Goal: Task Accomplishment & Management: Complete application form

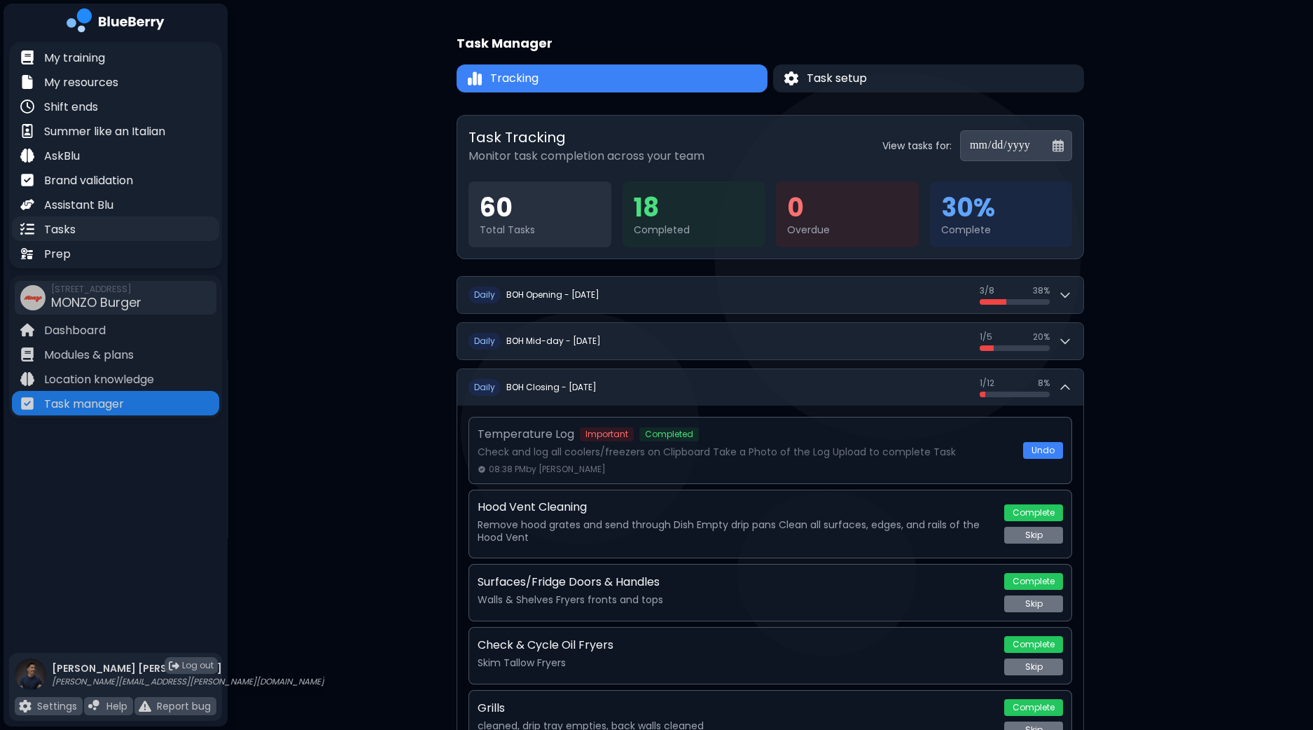
click at [57, 228] on p "Tasks" at bounding box center [60, 229] width 32 height 17
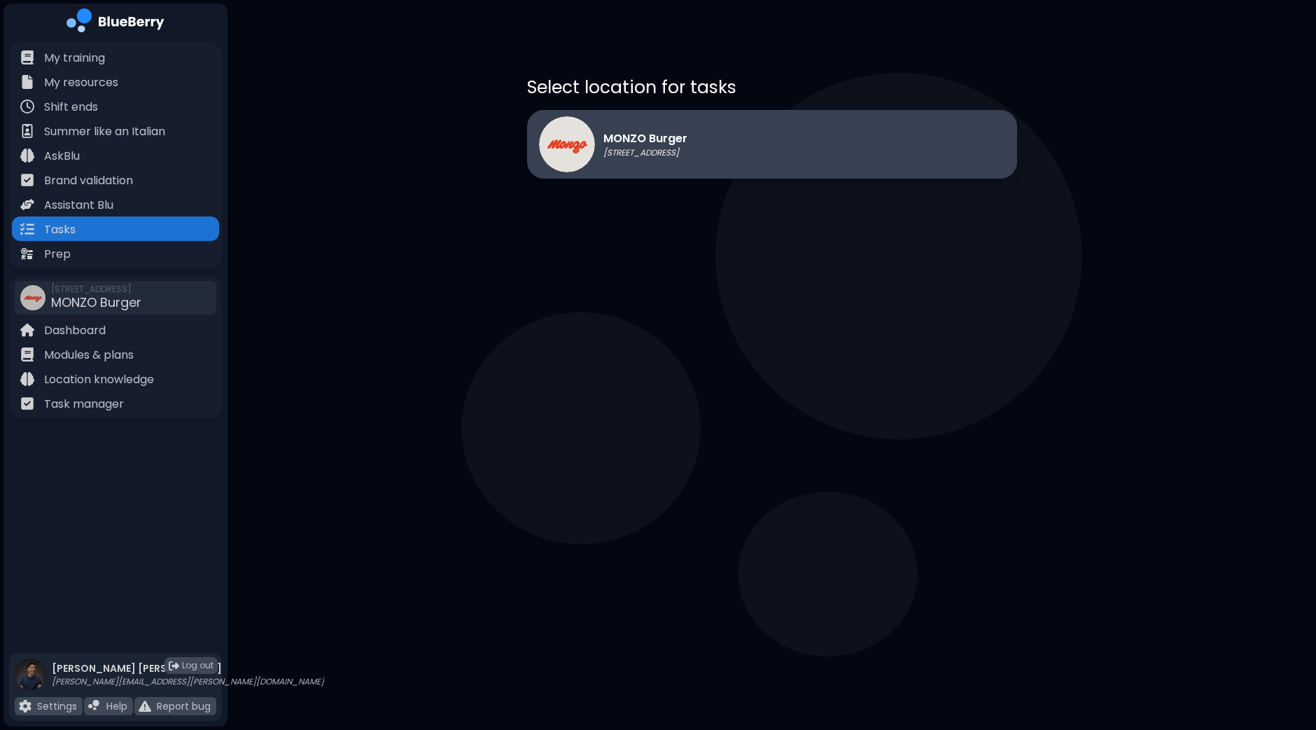
click at [723, 155] on div "MONZO Burger [STREET_ADDRESS]" at bounding box center [772, 144] width 490 height 69
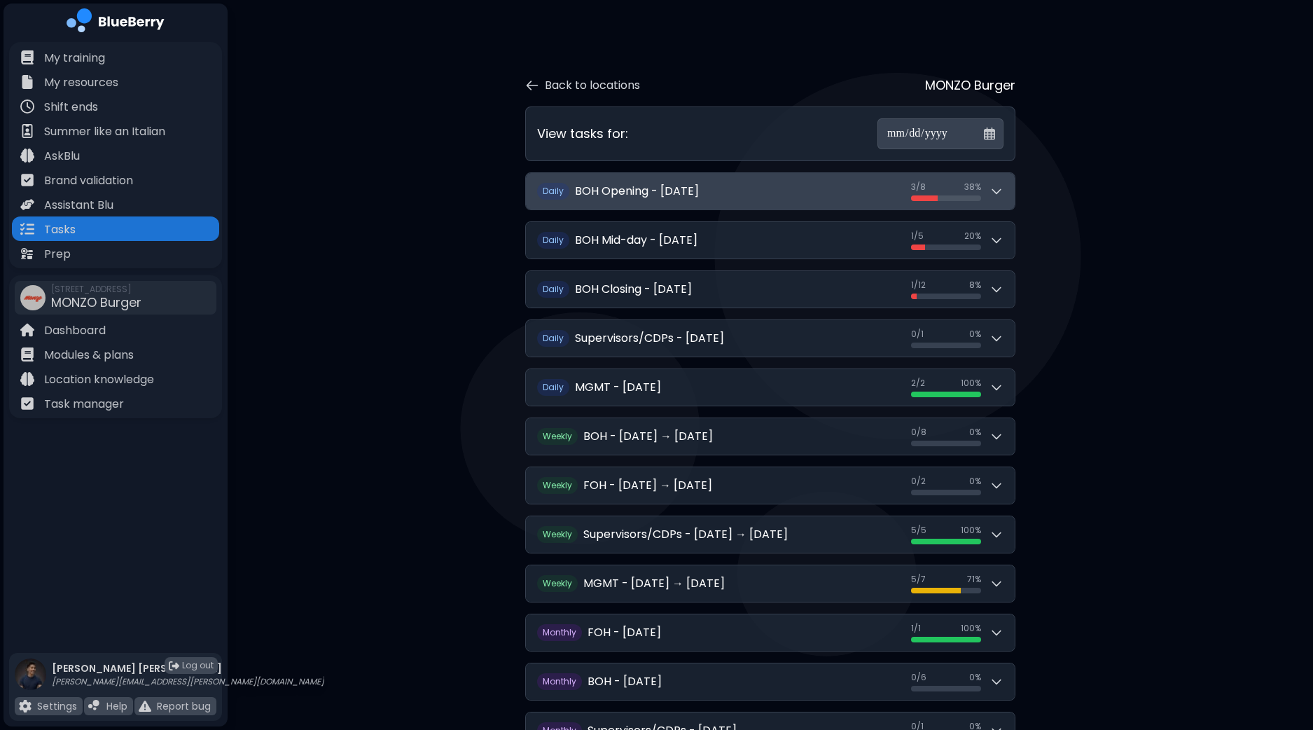
click at [998, 194] on icon at bounding box center [996, 191] width 14 height 14
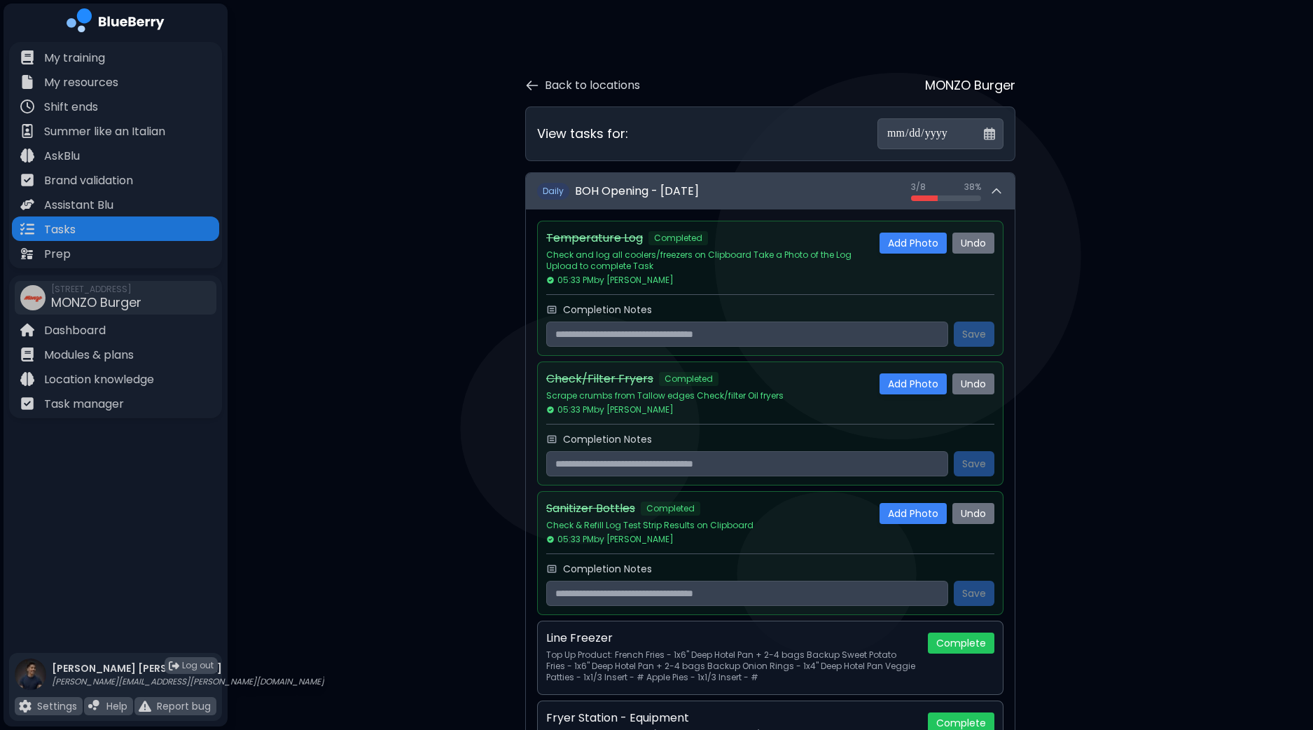
click at [998, 194] on icon at bounding box center [996, 191] width 14 height 14
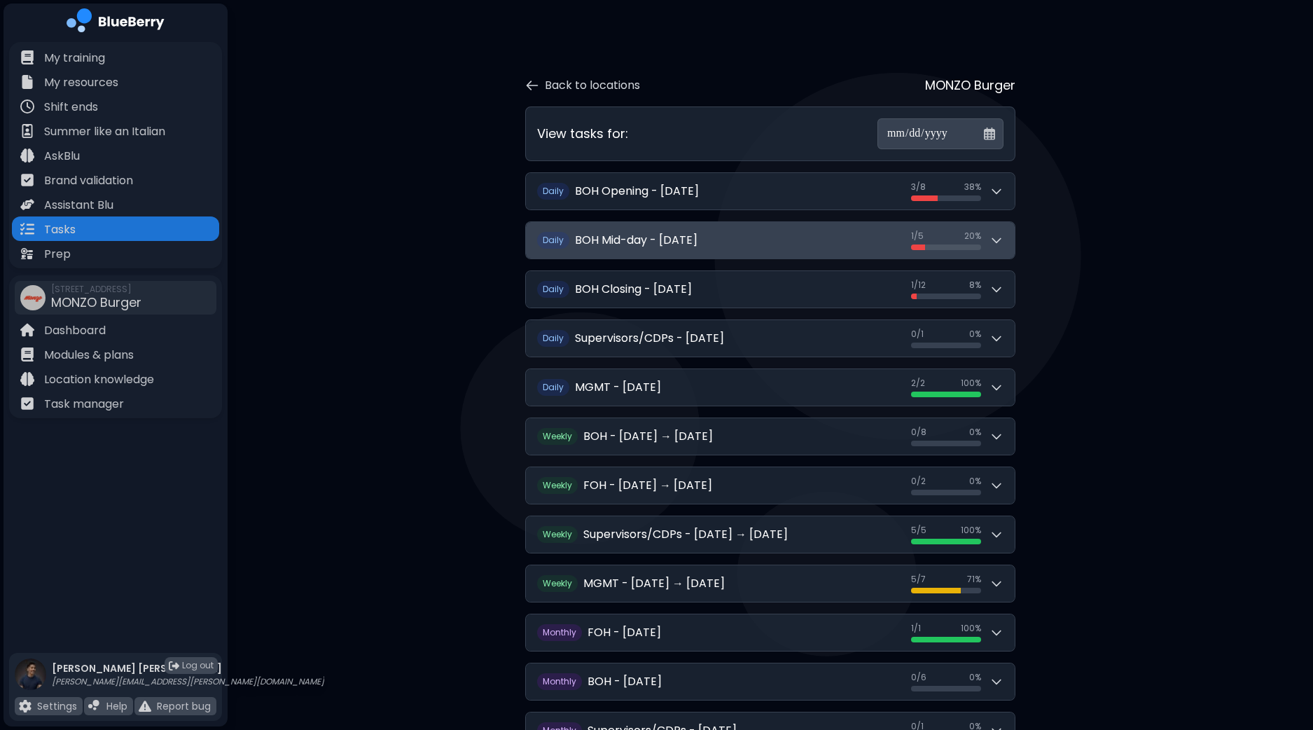
click at [994, 240] on icon at bounding box center [996, 241] width 8 height 4
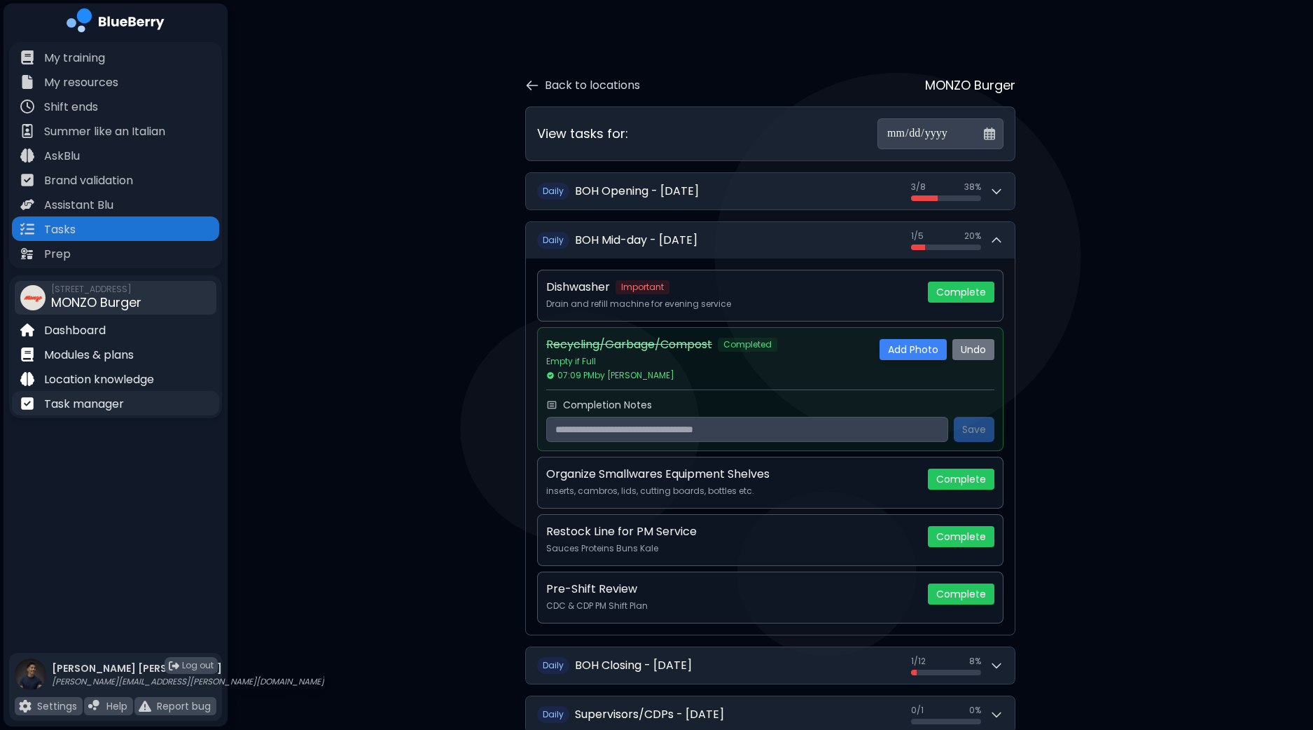
click at [99, 407] on p "Task manager" at bounding box center [84, 404] width 80 height 17
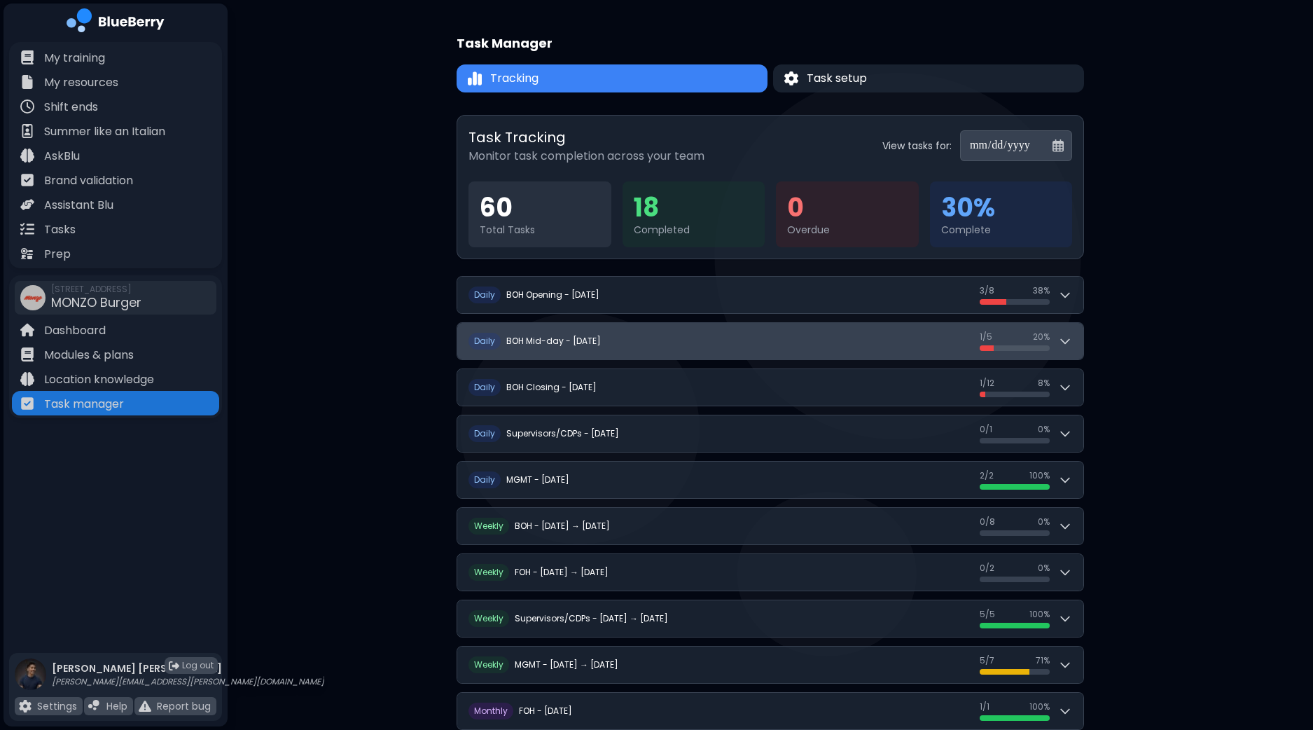
click at [1071, 345] on icon at bounding box center [1065, 341] width 14 height 14
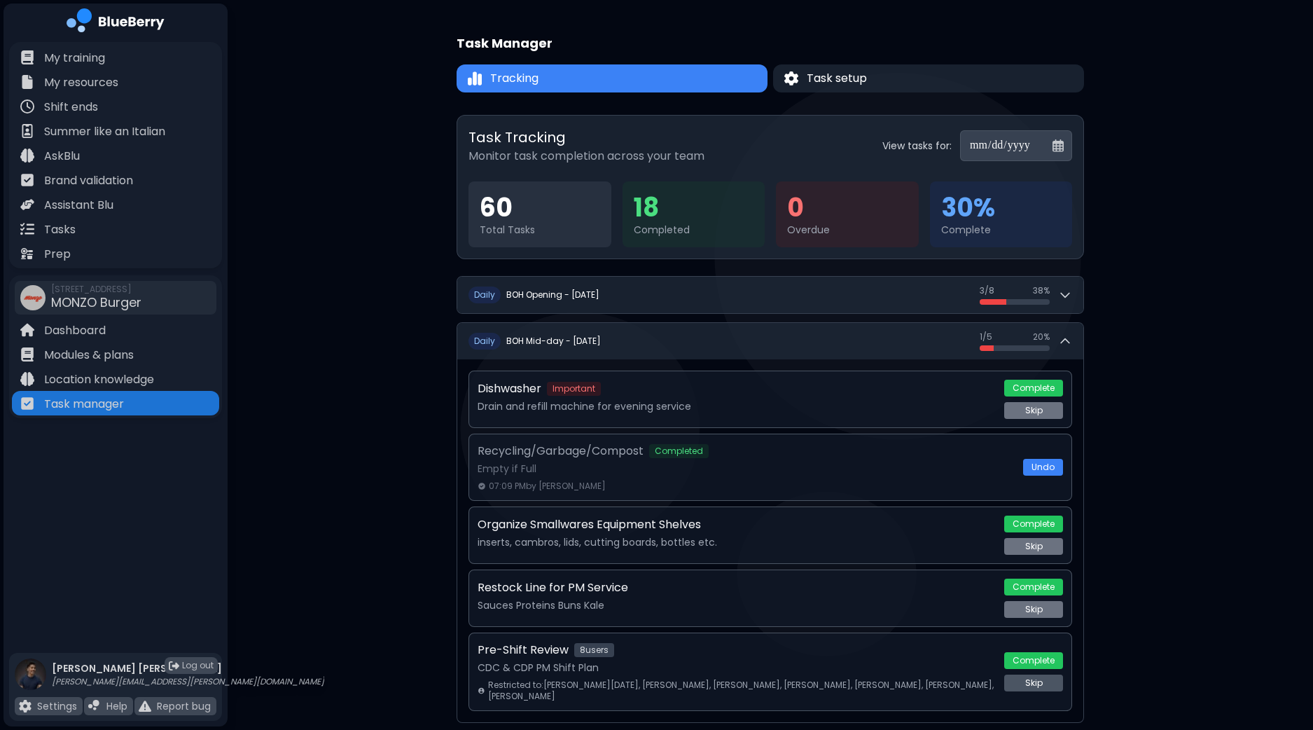
click at [1029, 678] on button "Skip" at bounding box center [1033, 682] width 59 height 17
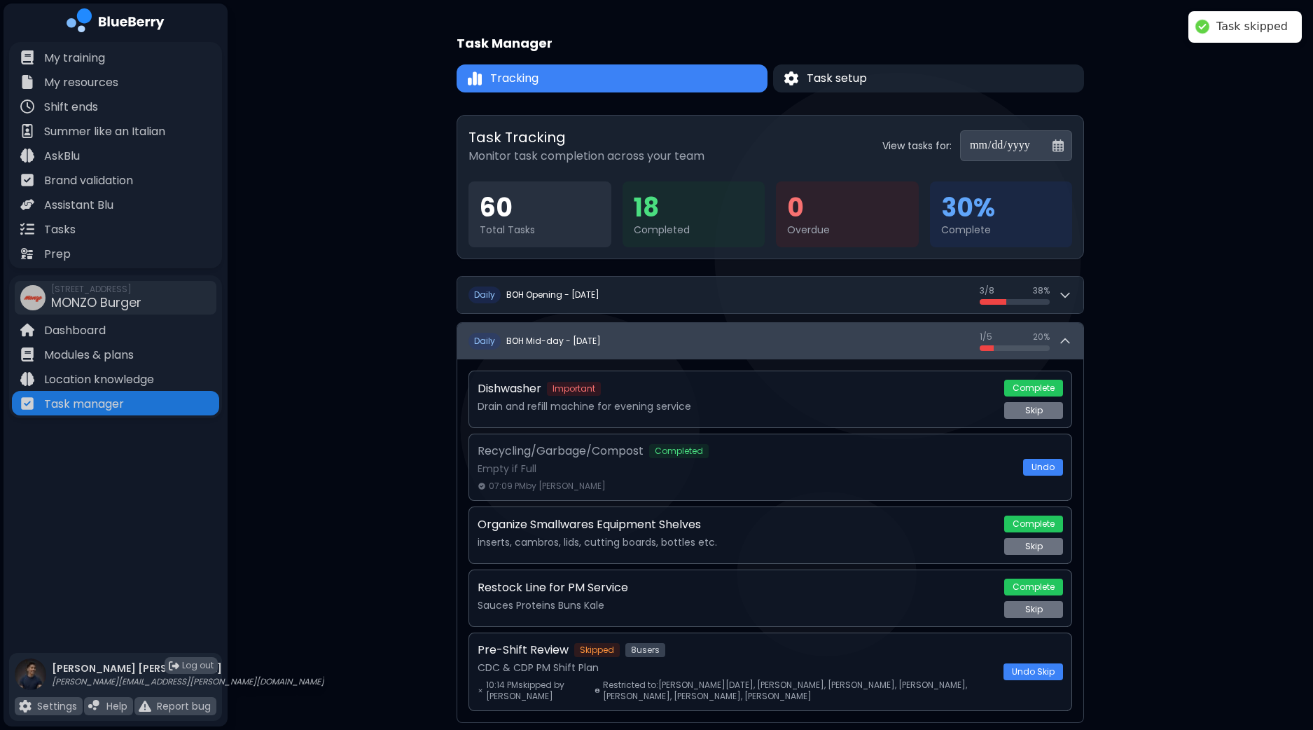
click at [1066, 344] on icon at bounding box center [1065, 341] width 14 height 14
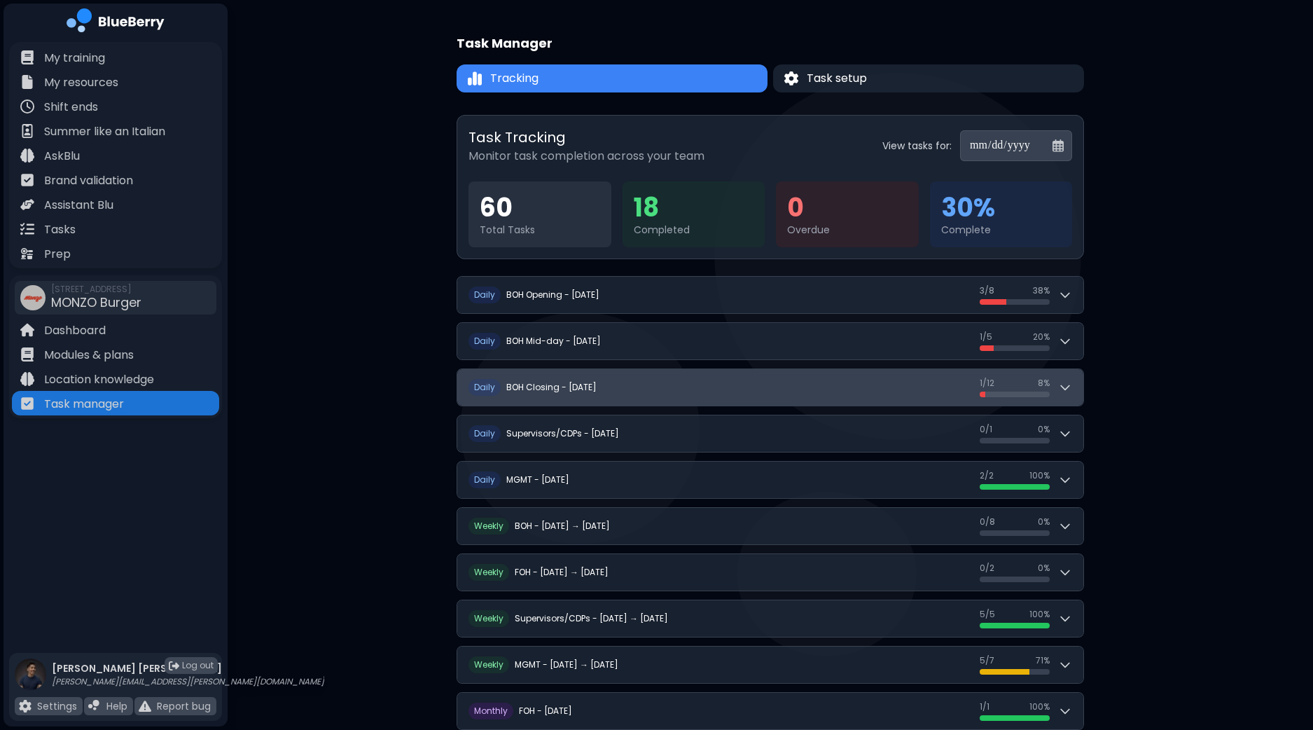
click at [1076, 386] on button "D aily BOH Closing - [DATE] 1 / 12 1 / 12 8 %" at bounding box center [770, 387] width 626 height 36
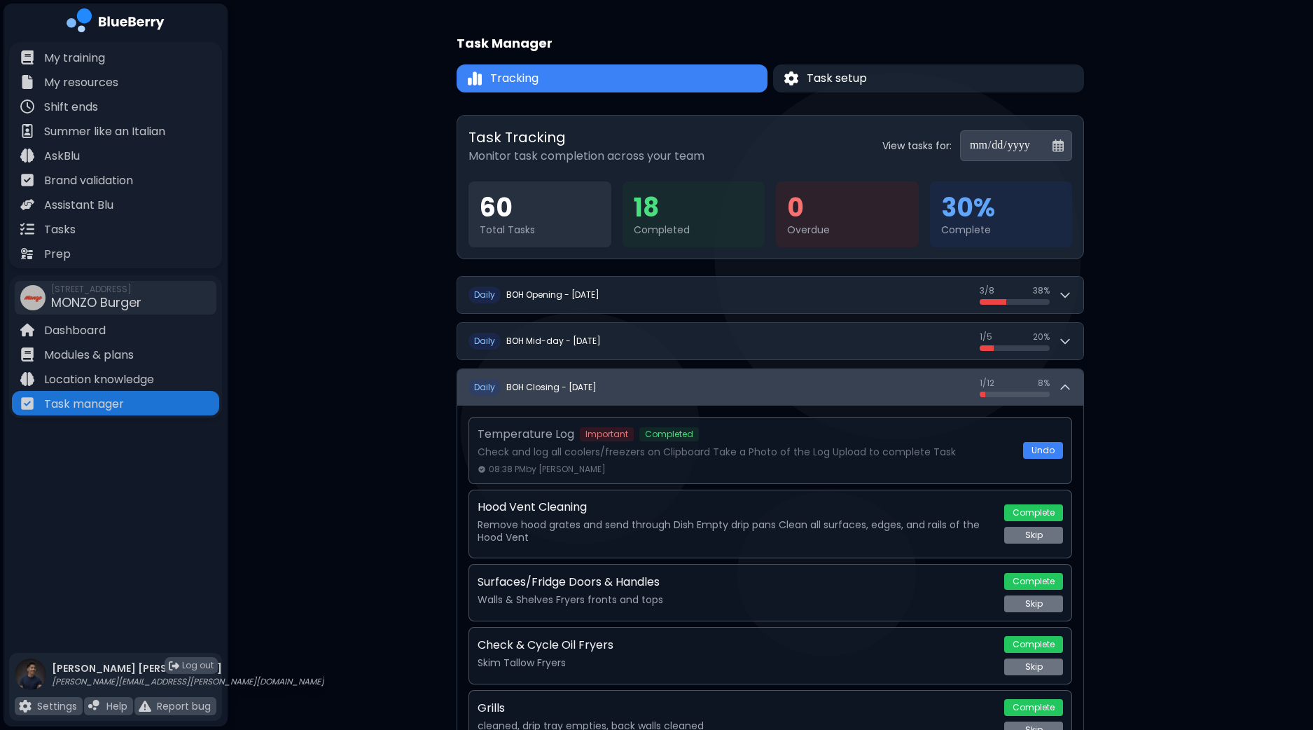
click at [1076, 386] on button "D aily BOH Closing - [DATE] 1 / 12 1 / 12 8 %" at bounding box center [770, 387] width 626 height 36
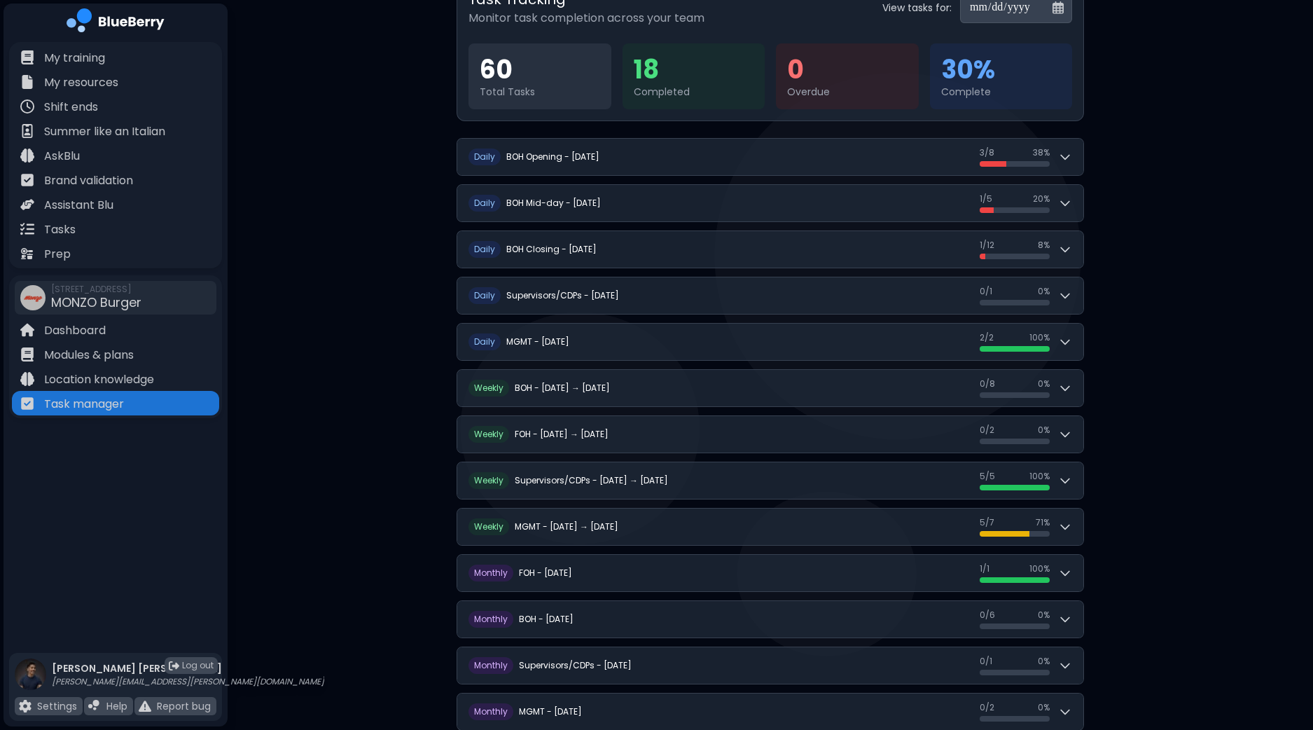
scroll to position [141, 0]
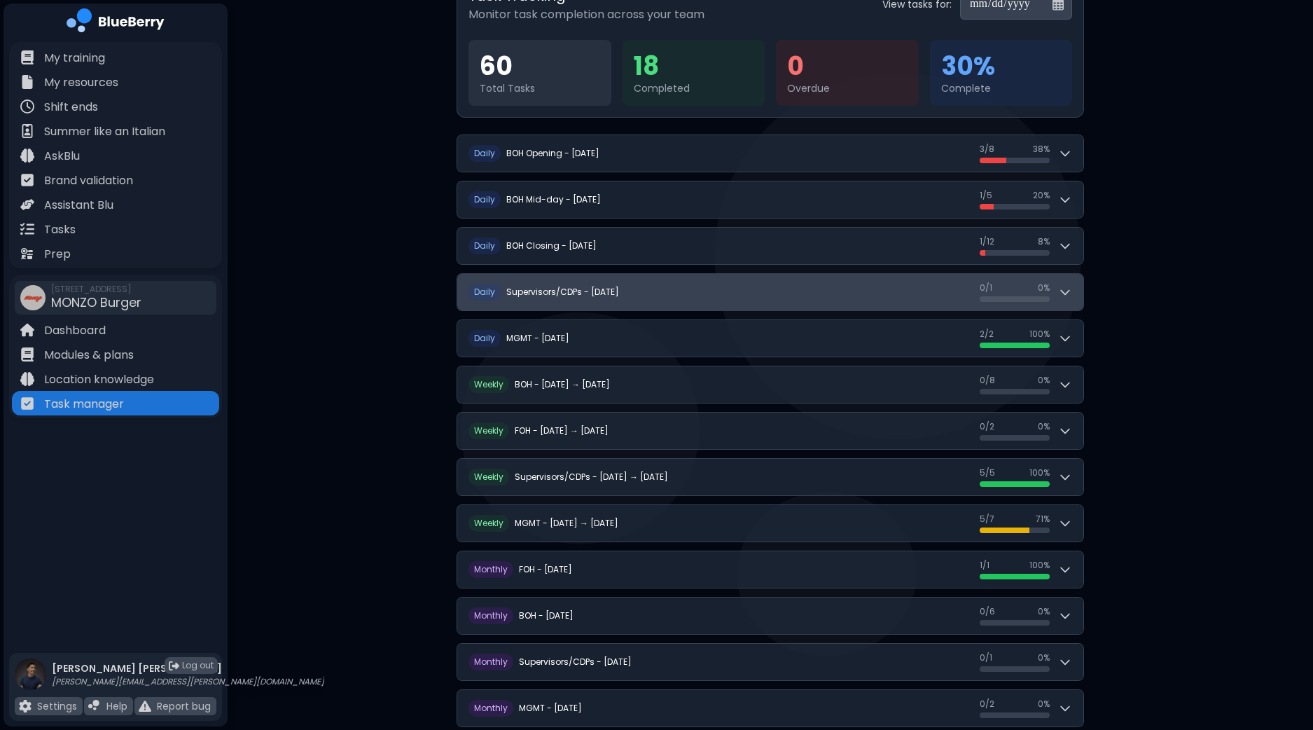
click at [1075, 300] on button "D aily Supervisors/CDPs - [DATE] 0 / 1 0 / 1 0 %" at bounding box center [770, 292] width 626 height 36
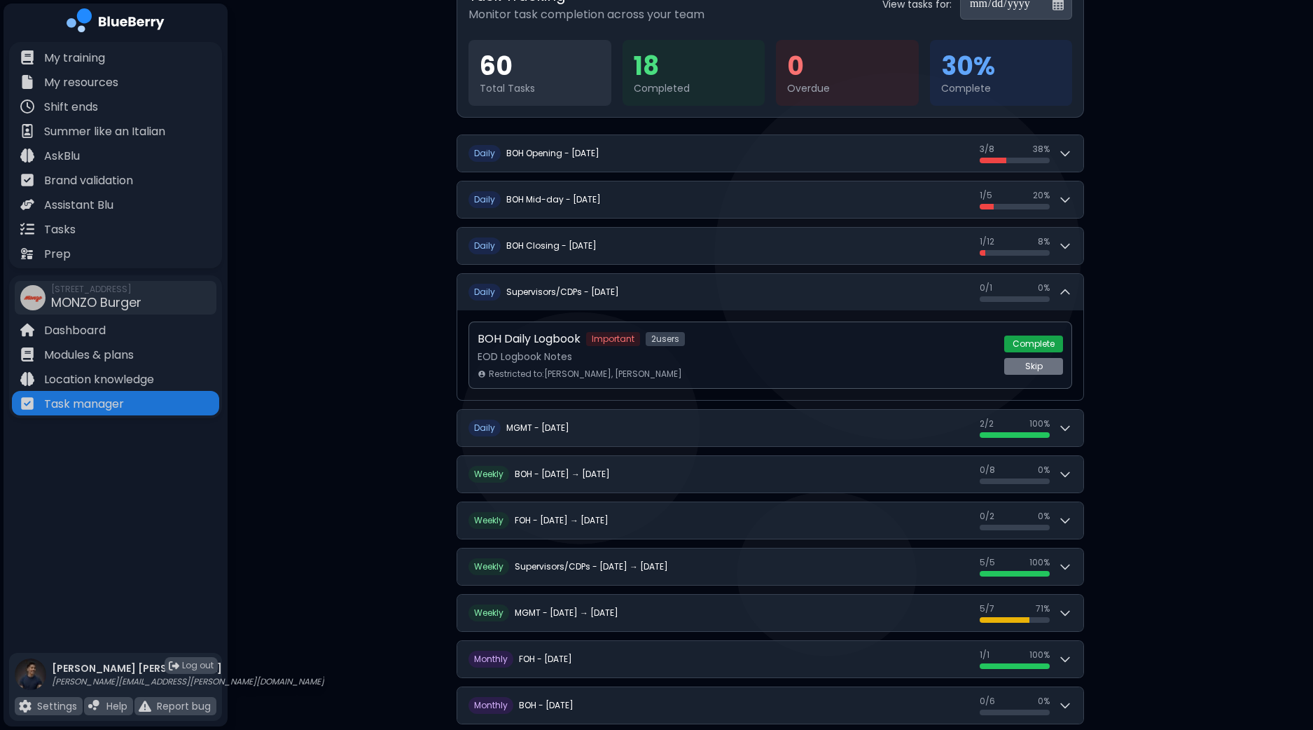
click at [1050, 346] on button "Complete" at bounding box center [1033, 343] width 59 height 17
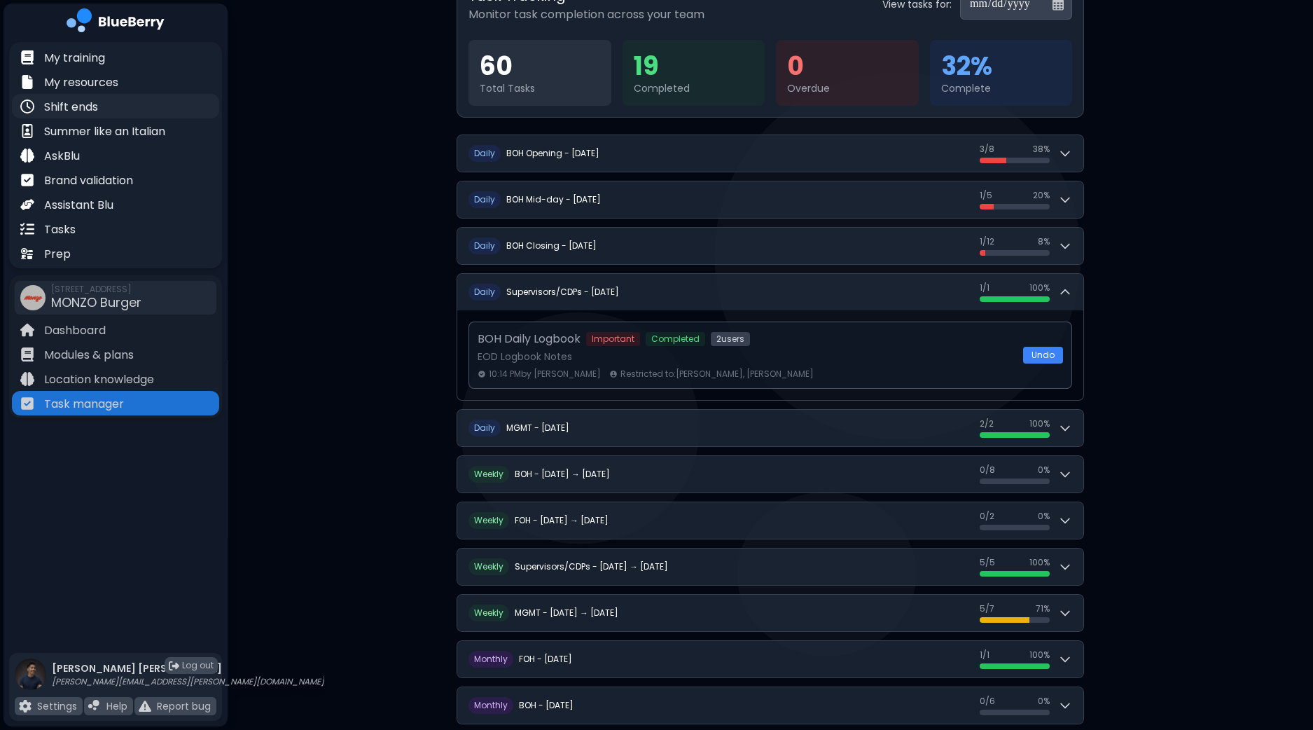
click at [90, 102] on p "Shift ends" at bounding box center [71, 107] width 54 height 17
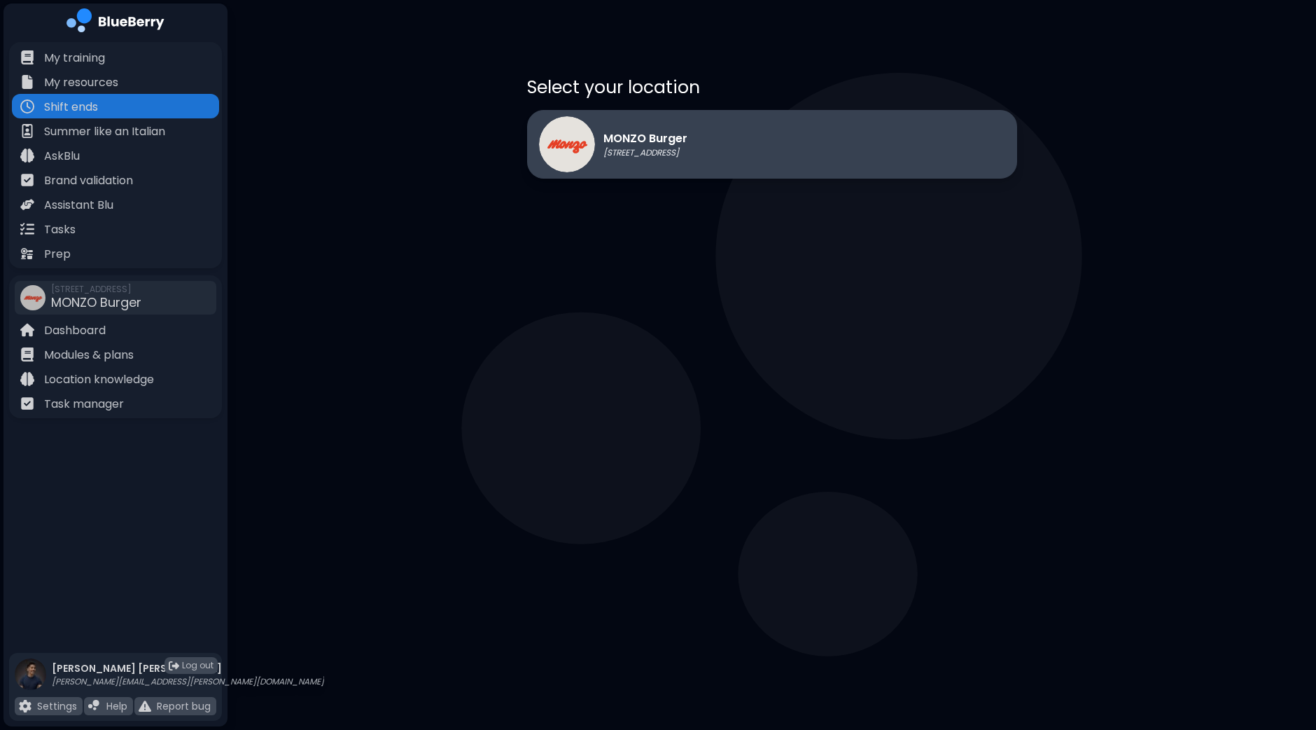
click at [653, 152] on p "[STREET_ADDRESS]" at bounding box center [646, 152] width 84 height 11
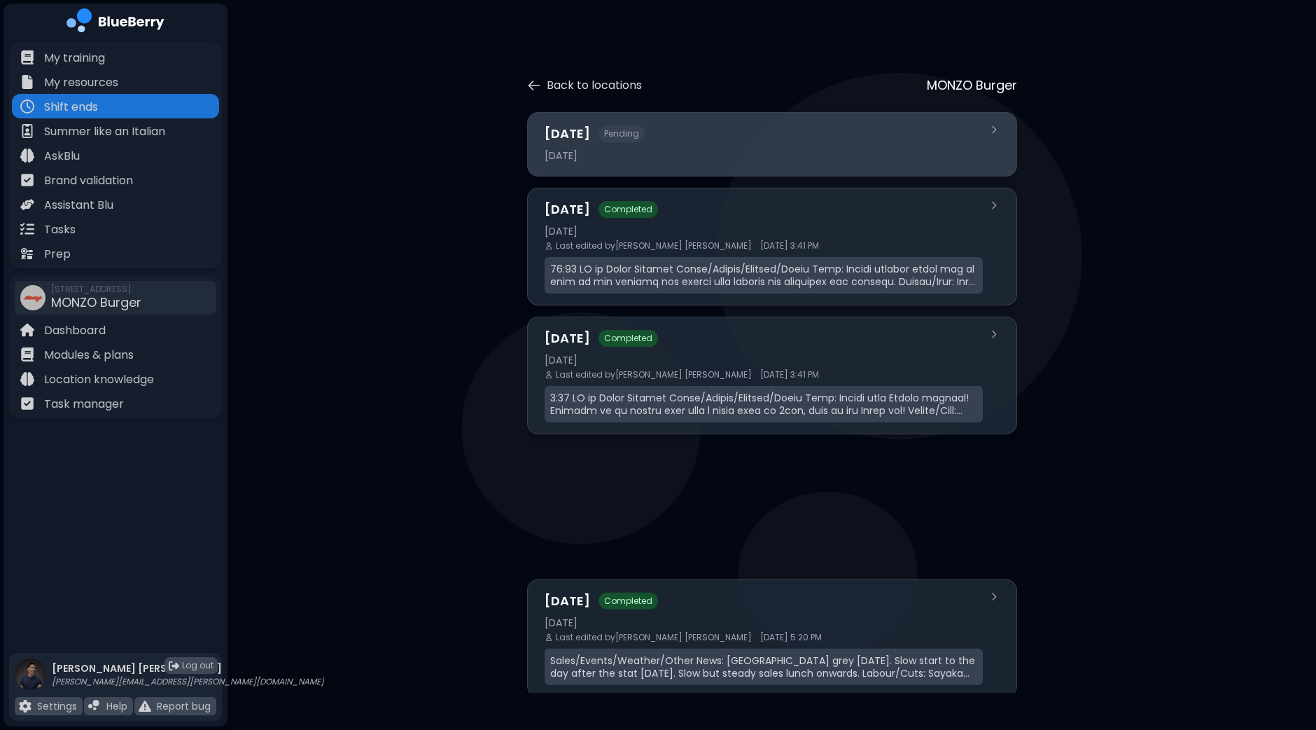
click at [680, 141] on div "[DATE] Pending" at bounding box center [764, 134] width 438 height 20
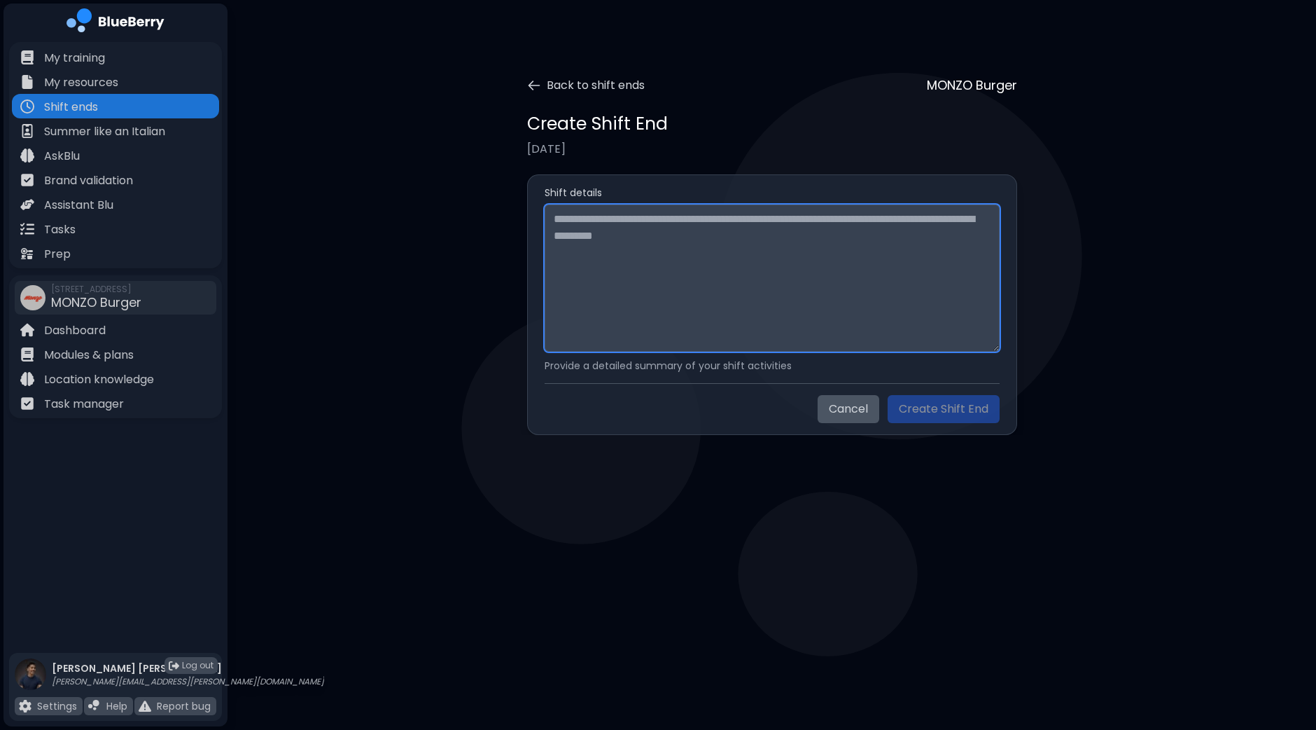
click at [652, 223] on textarea at bounding box center [772, 277] width 455 height 147
paste textarea "**********"
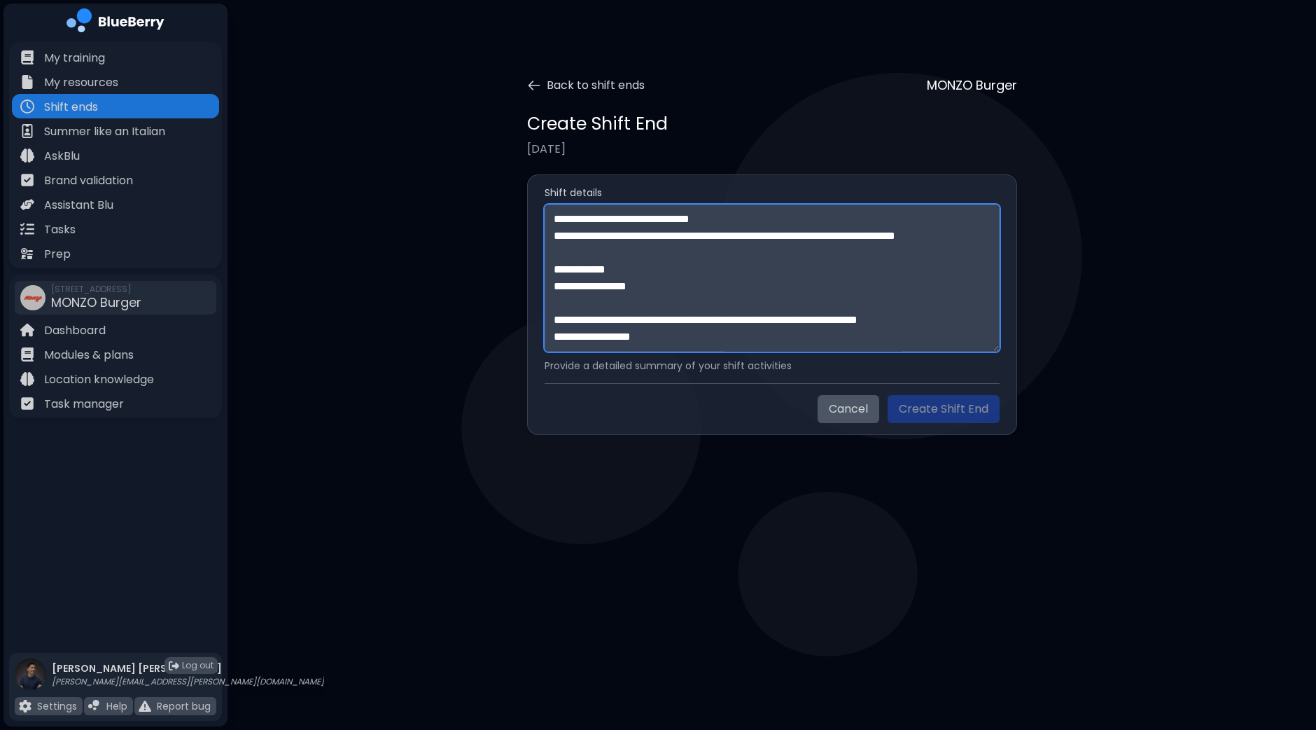
scroll to position [329, 0]
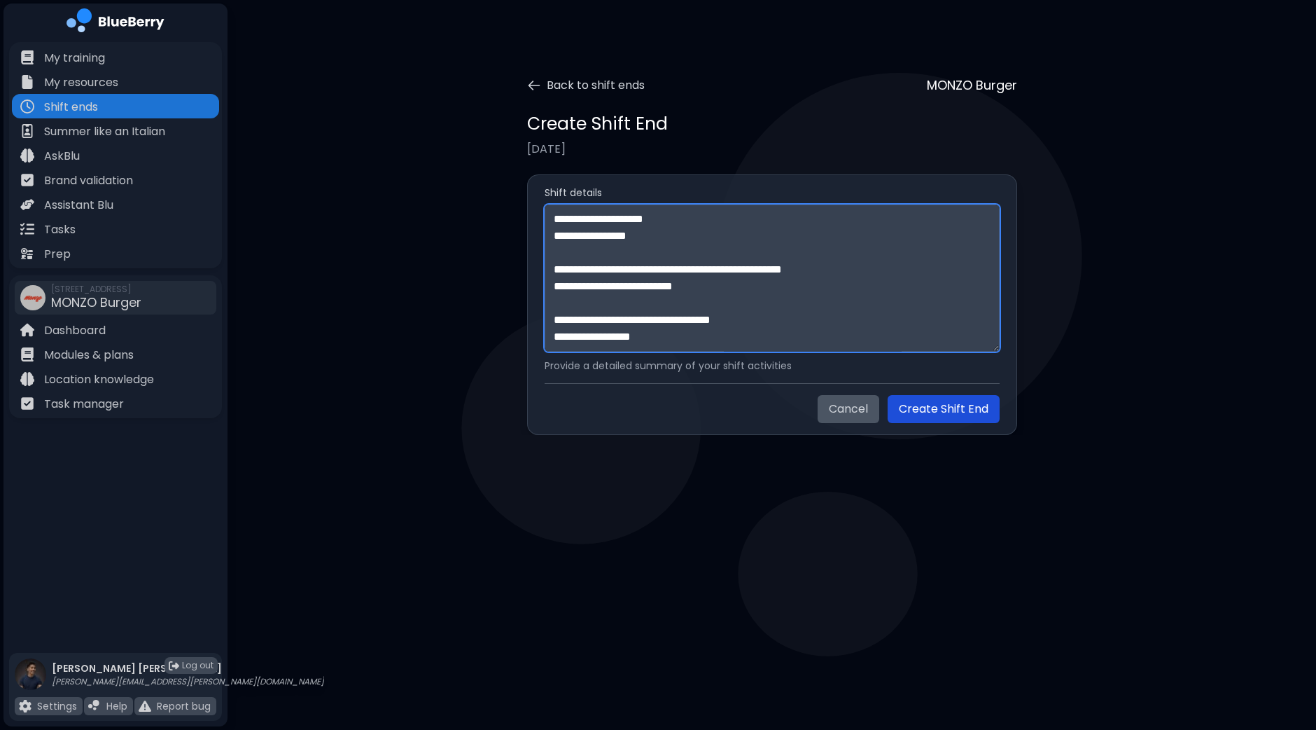
type textarea "**********"
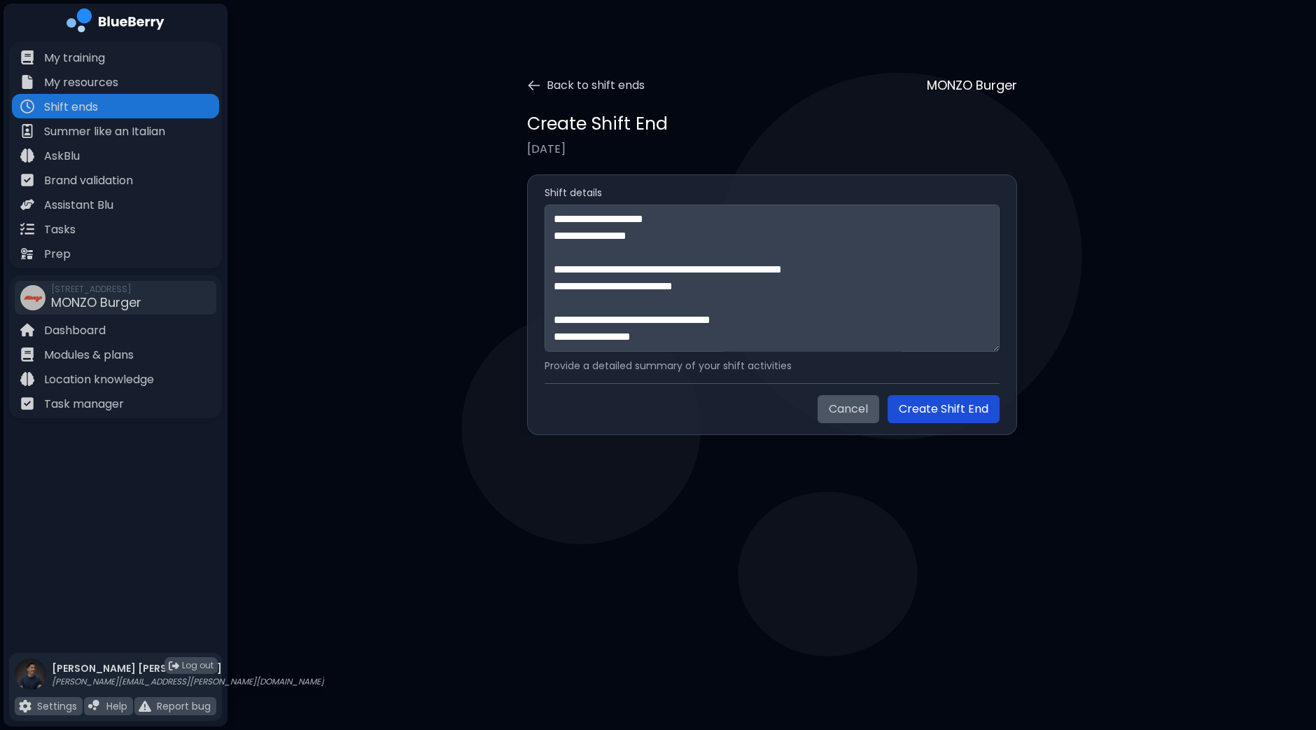
click at [949, 405] on button "Create Shift End" at bounding box center [944, 409] width 112 height 28
